Goal: Transaction & Acquisition: Purchase product/service

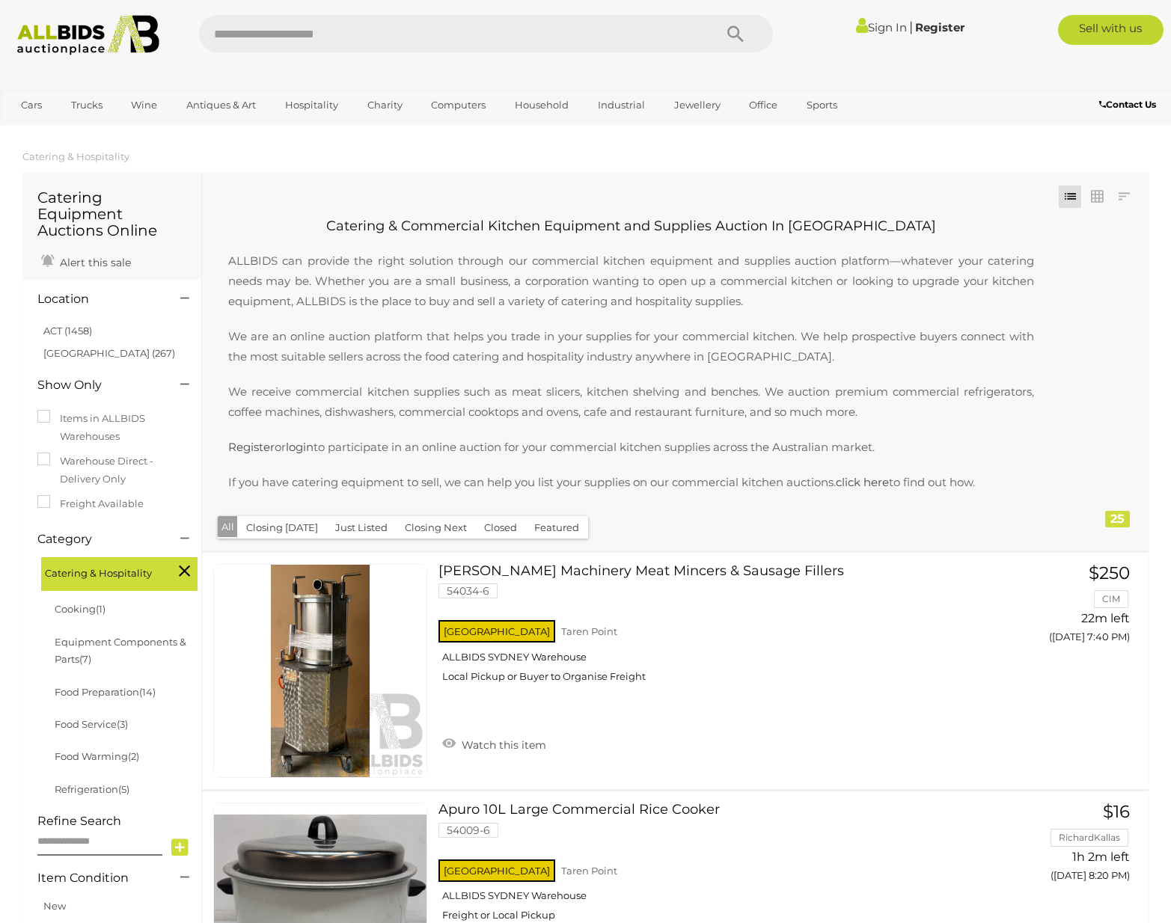
click at [867, 24] on link "Sign In" at bounding box center [881, 27] width 51 height 14
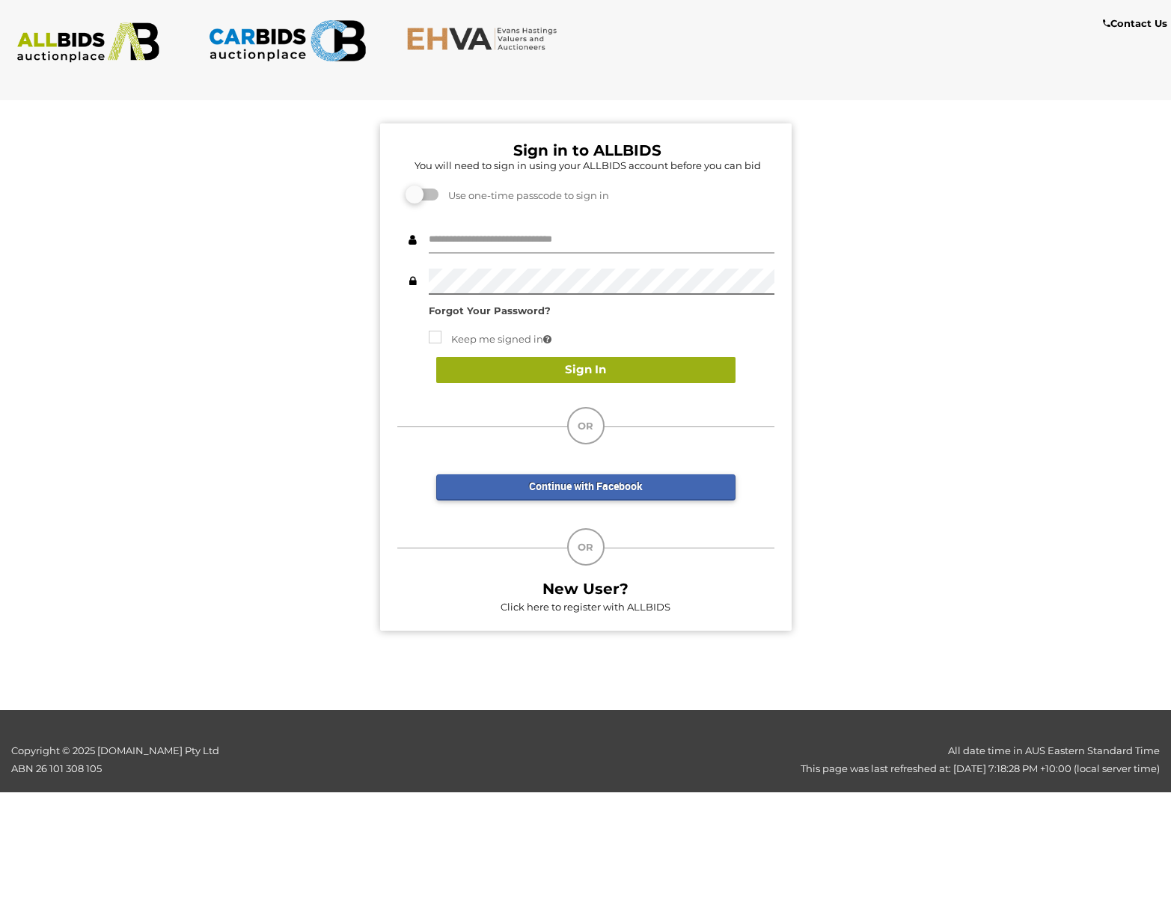
type input "**********"
click at [661, 375] on button "Sign In" at bounding box center [585, 370] width 299 height 26
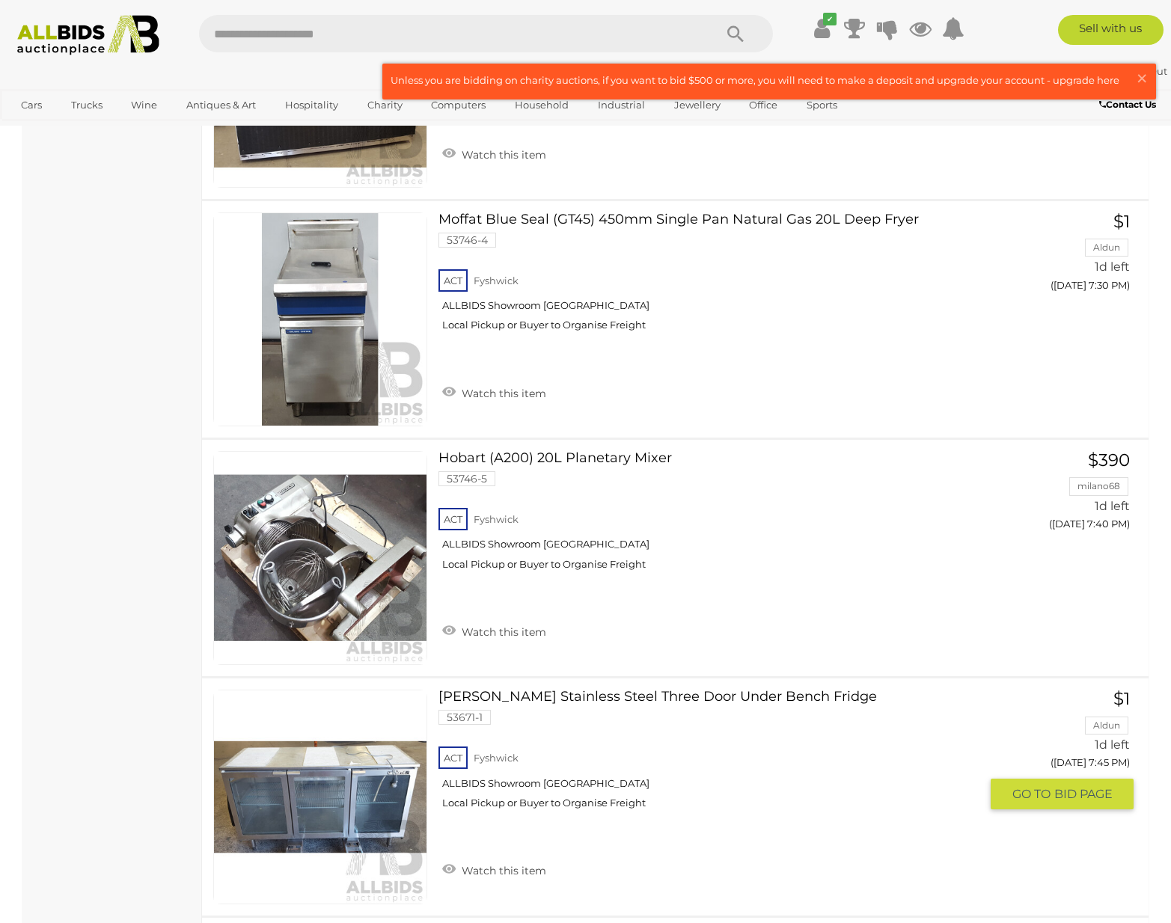
scroll to position [2244, 0]
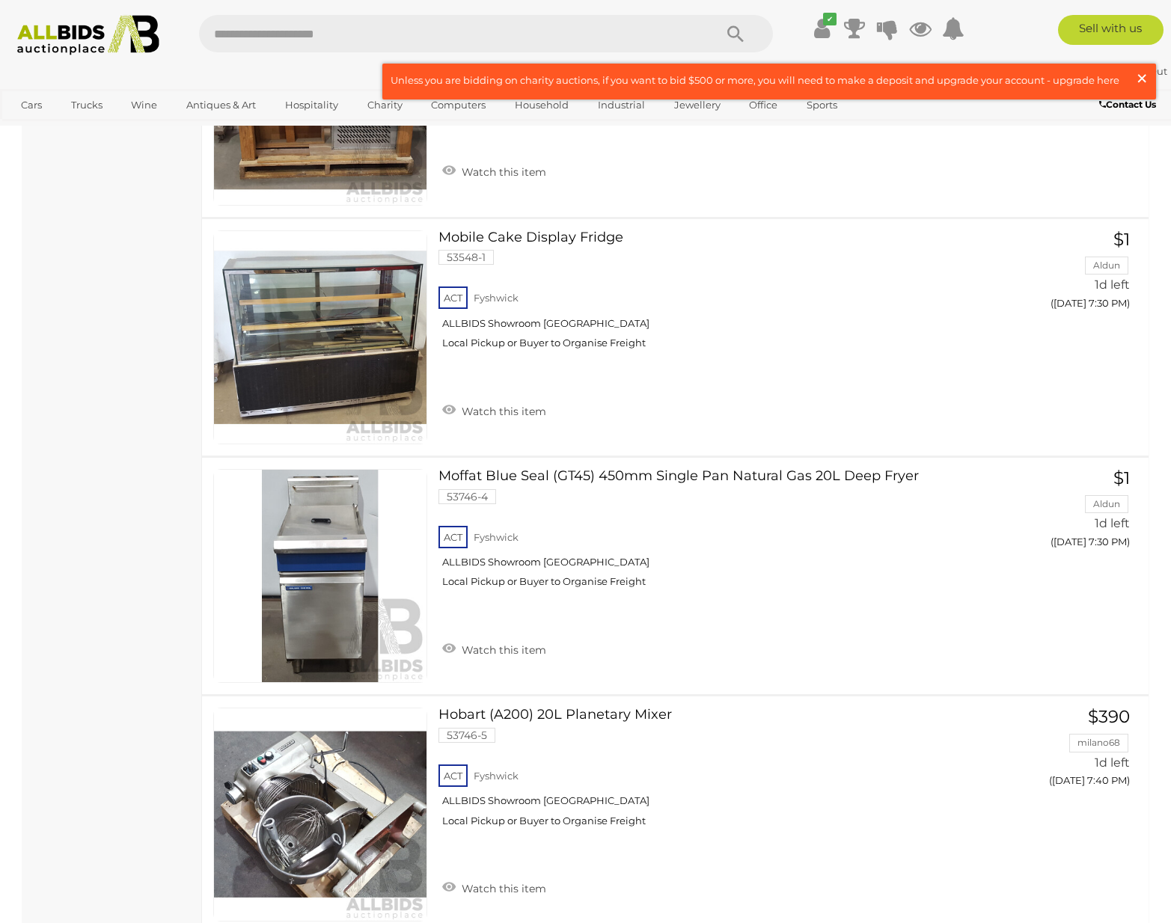
click at [1141, 77] on span "×" at bounding box center [1141, 78] width 13 height 29
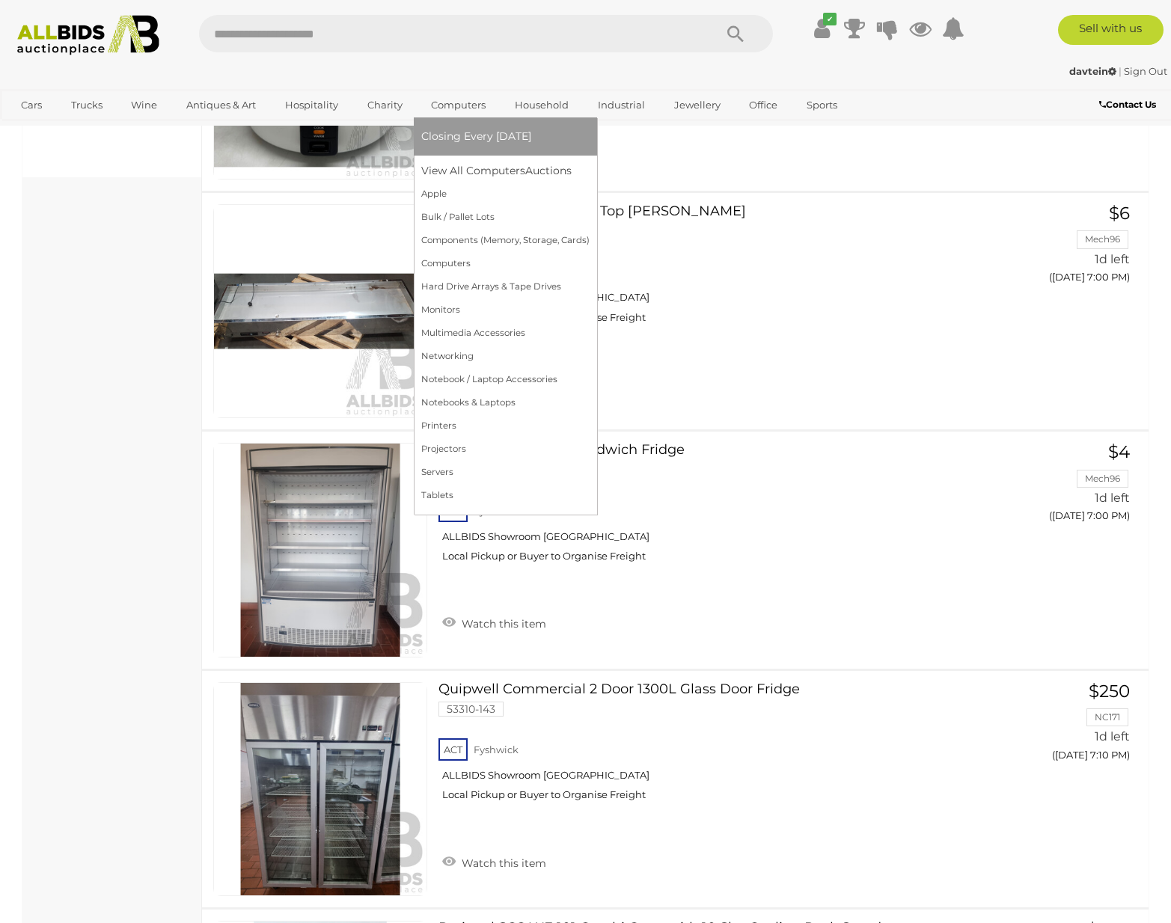
scroll to position [748, 0]
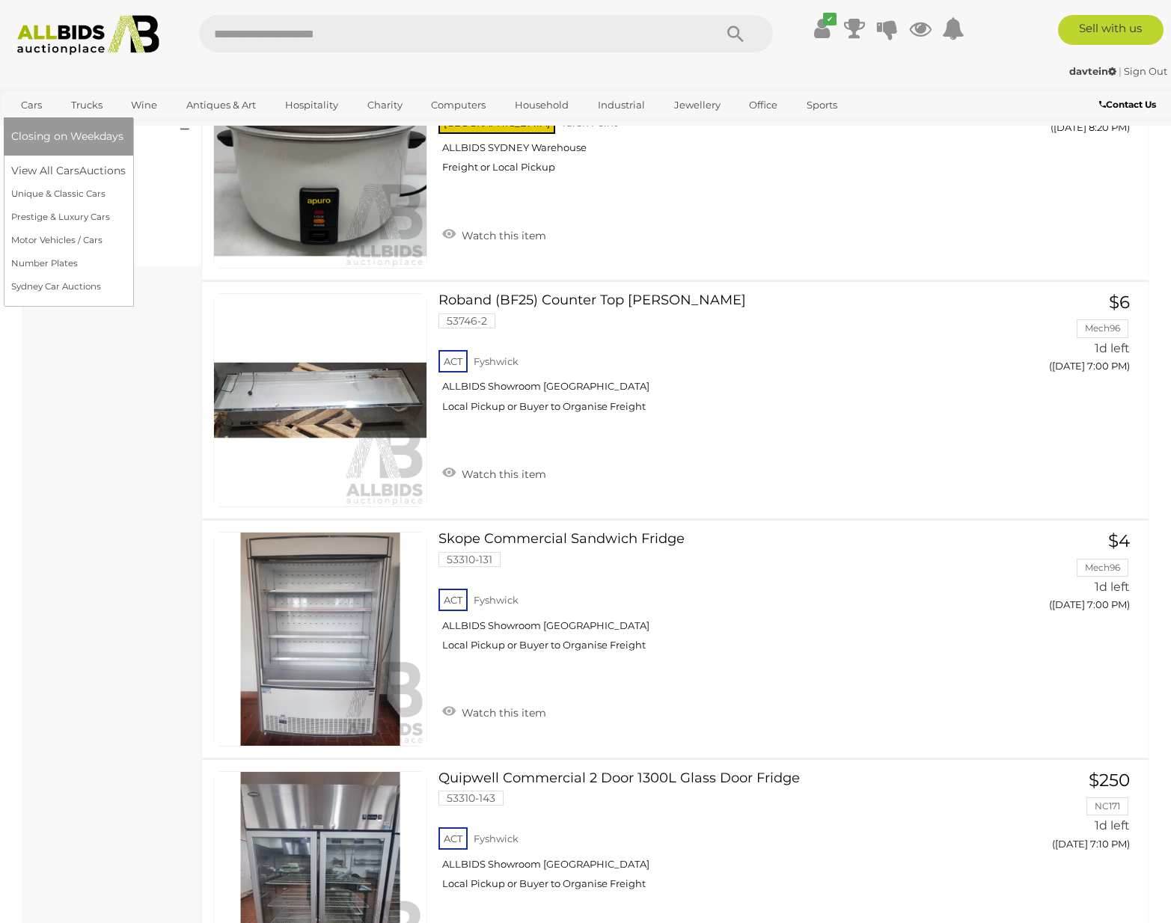
click at [50, 128] on link "Closing on Weekdays" at bounding box center [68, 136] width 114 height 23
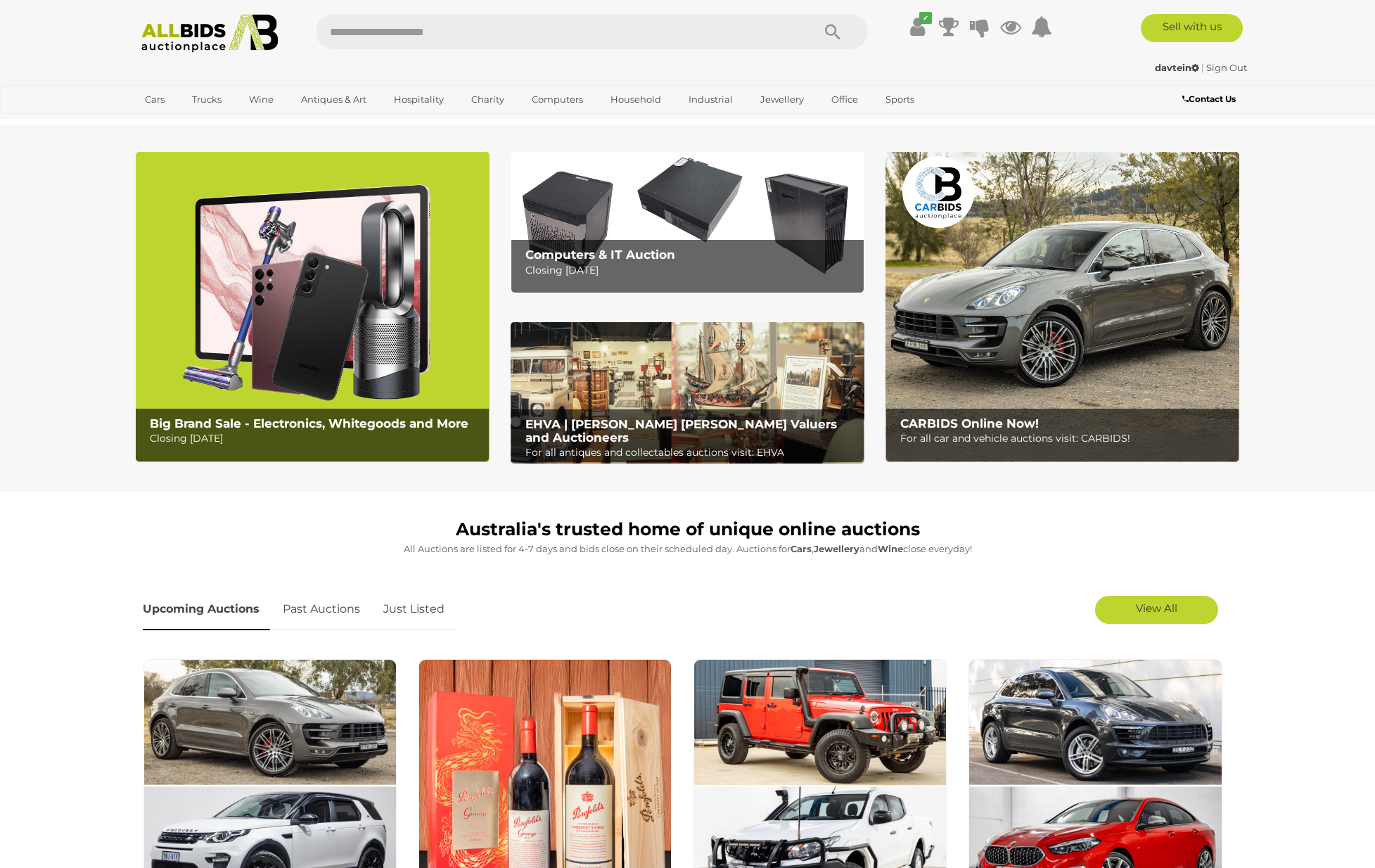
click at [1044, 413] on div "CARBIDS Online Now! For all car and vehicle auctions visit: CARBIDS!" at bounding box center [1066, 432] width 345 height 46
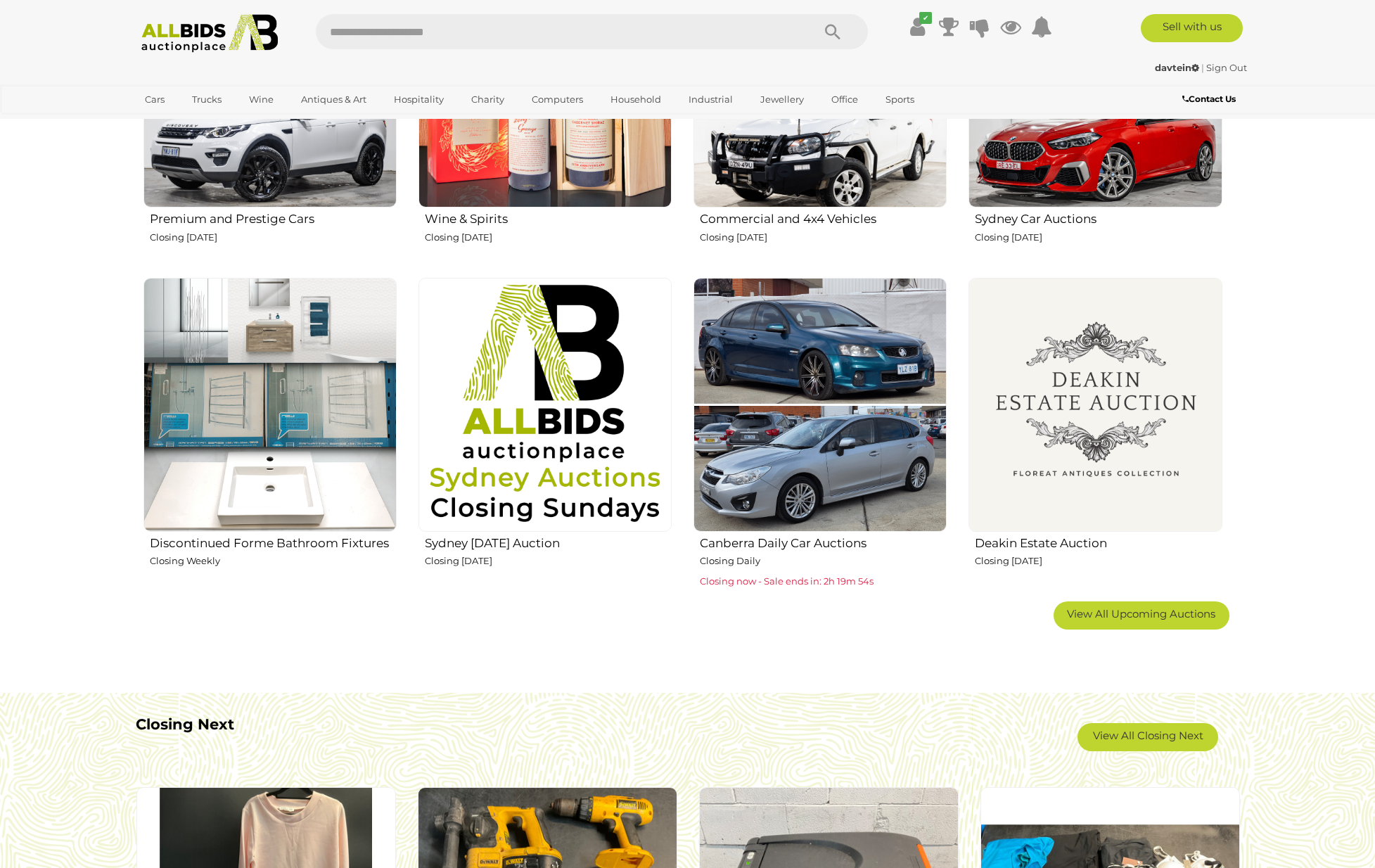
scroll to position [469, 0]
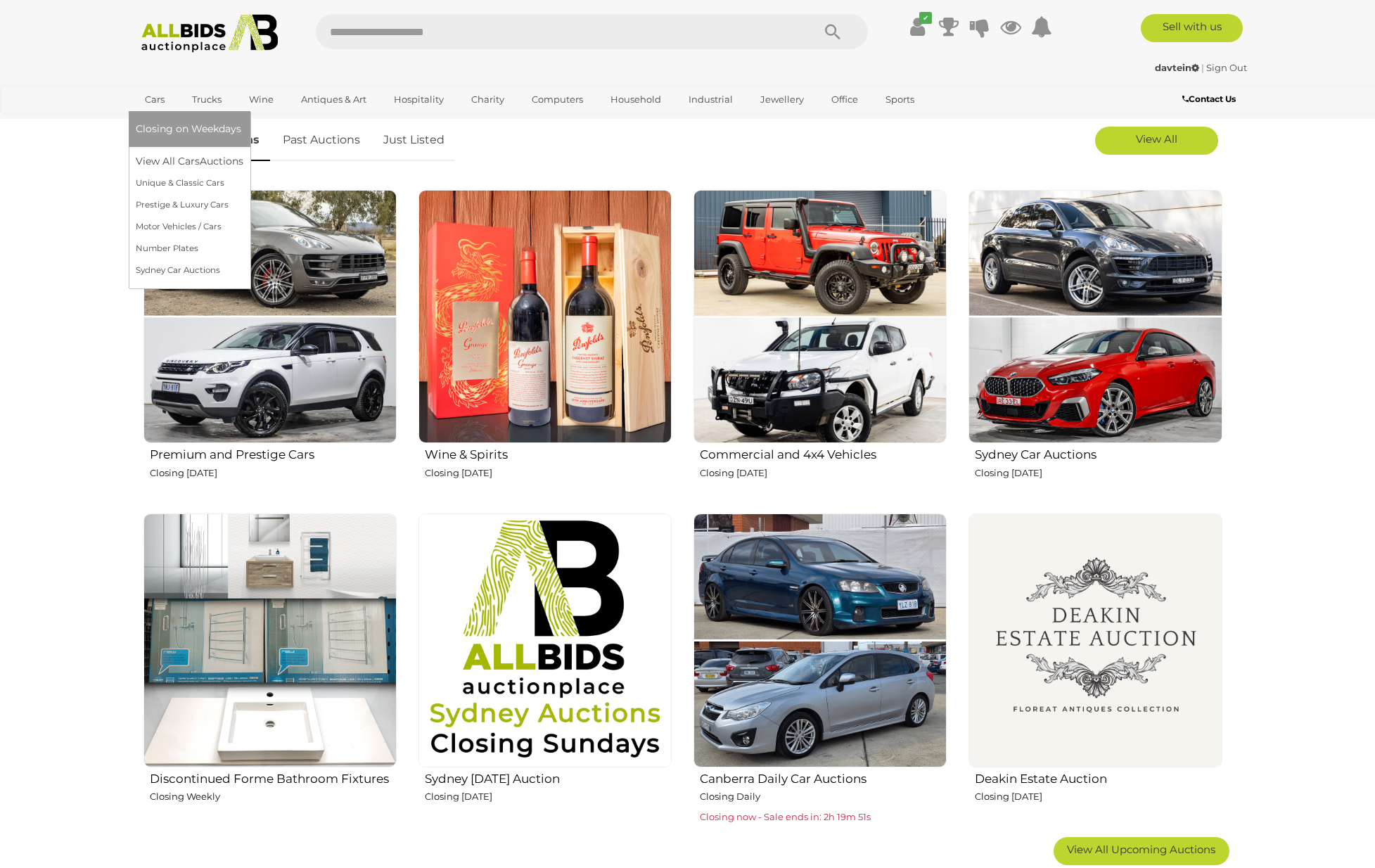
click at [161, 129] on span "Closing on Weekdays" at bounding box center [188, 128] width 105 height 12
